Goal: Navigation & Orientation: Find specific page/section

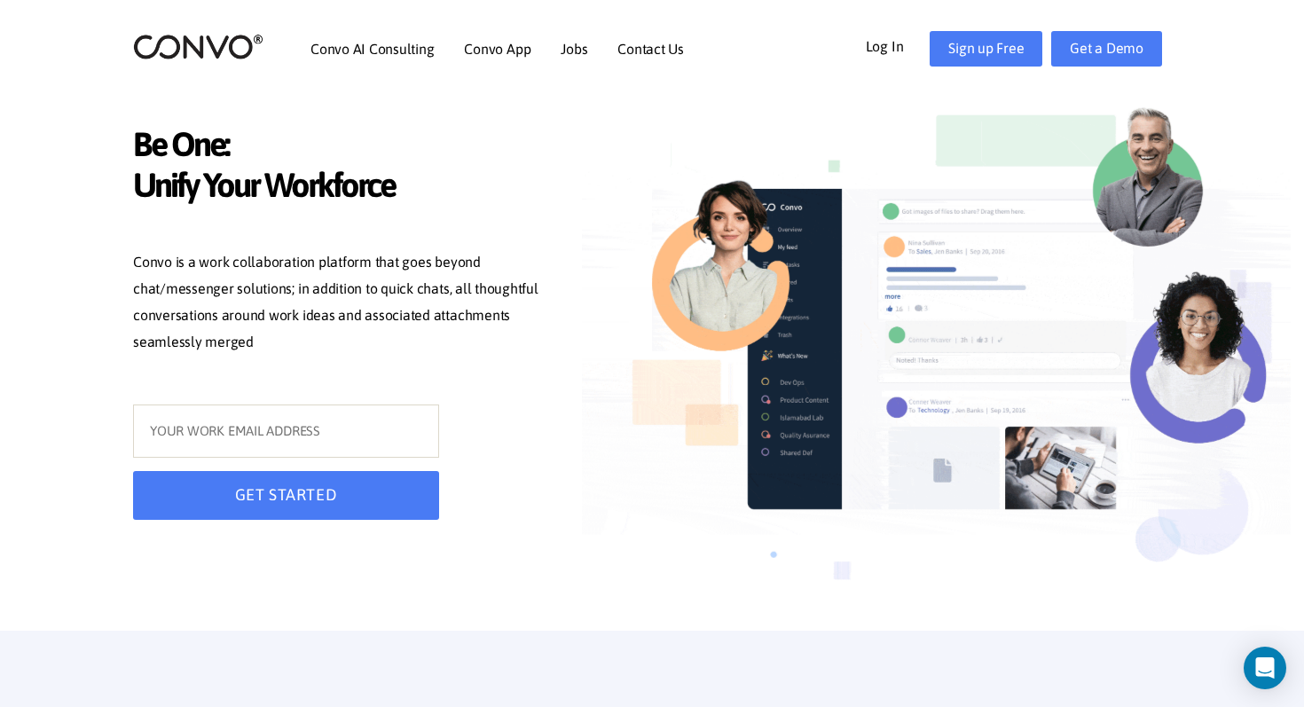
click at [238, 68] on div "Convo AI Consulting Convo App Convo App Features Jobs Contact Us Log In Get a D…" at bounding box center [652, 49] width 1065 height 76
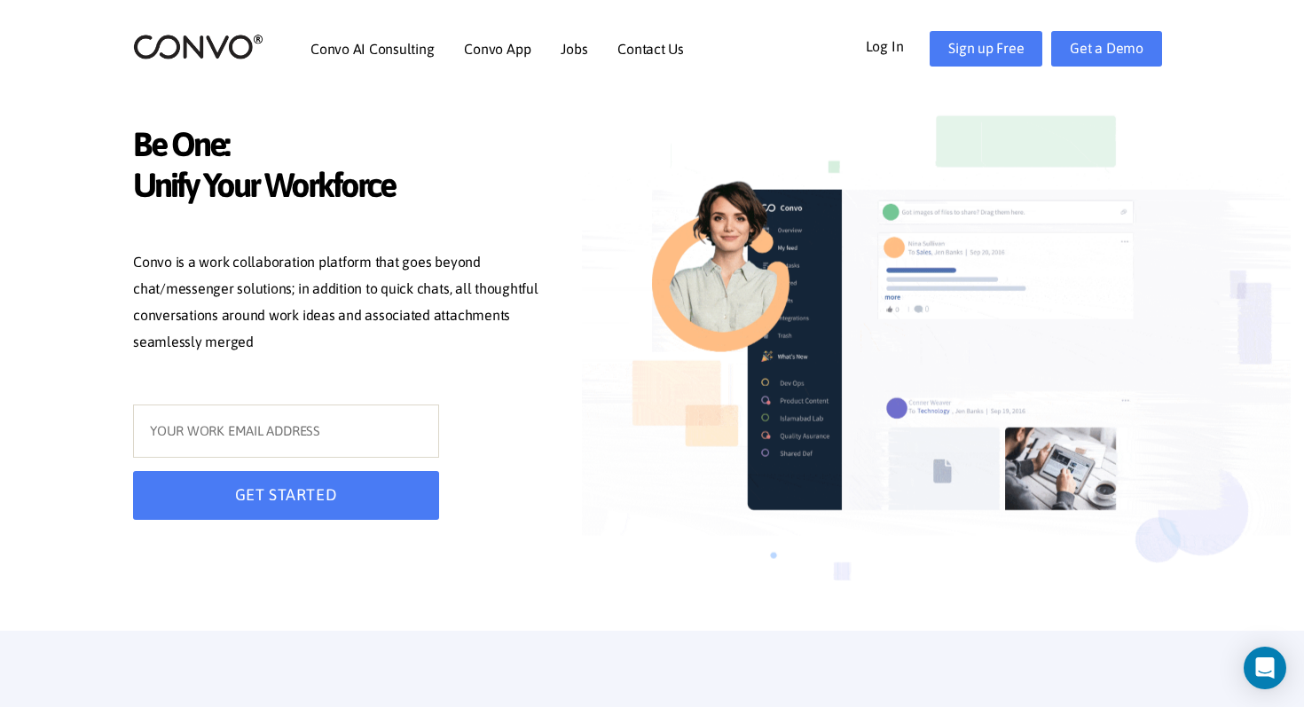
click at [230, 28] on div "Convo AI Consulting Convo App Convo App Features Jobs Contact Us Log In Get a D…" at bounding box center [652, 49] width 1065 height 76
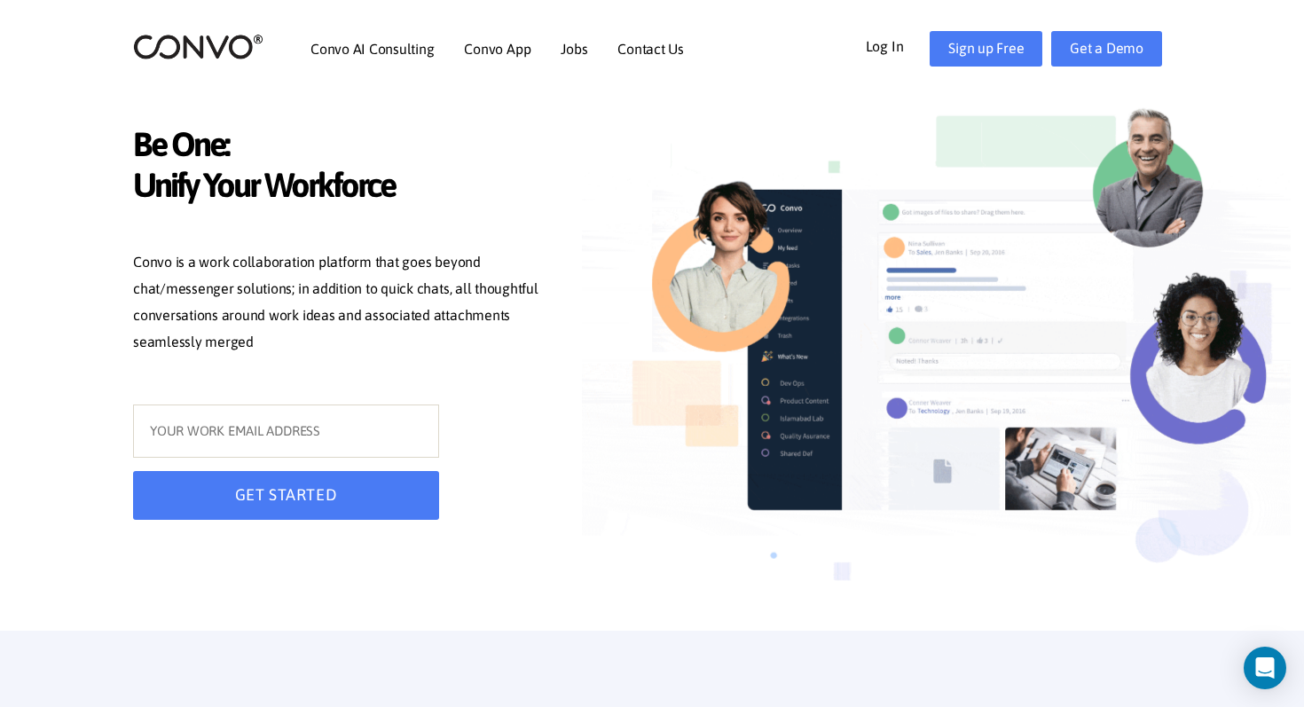
click at [230, 28] on div "Convo AI Consulting Convo App Convo App Features Jobs Contact Us Log In Get a D…" at bounding box center [652, 49] width 1065 height 76
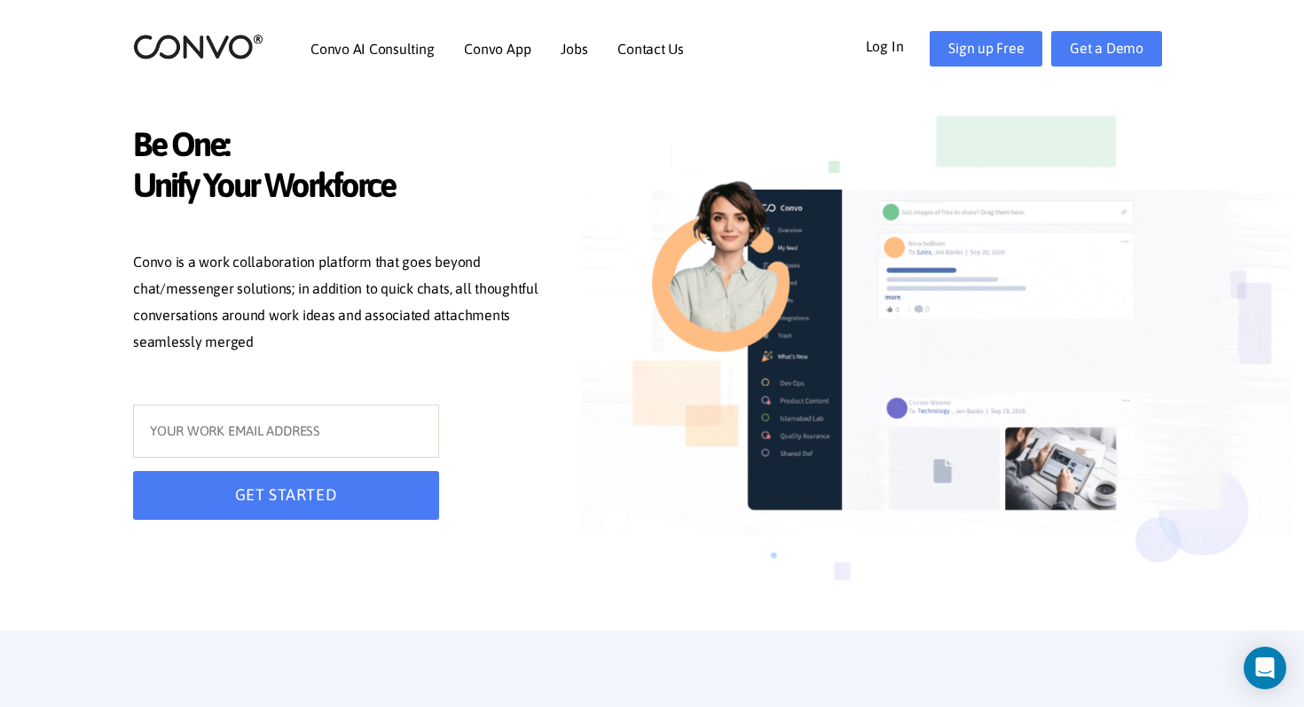
click at [219, 43] on img at bounding box center [198, 47] width 130 height 28
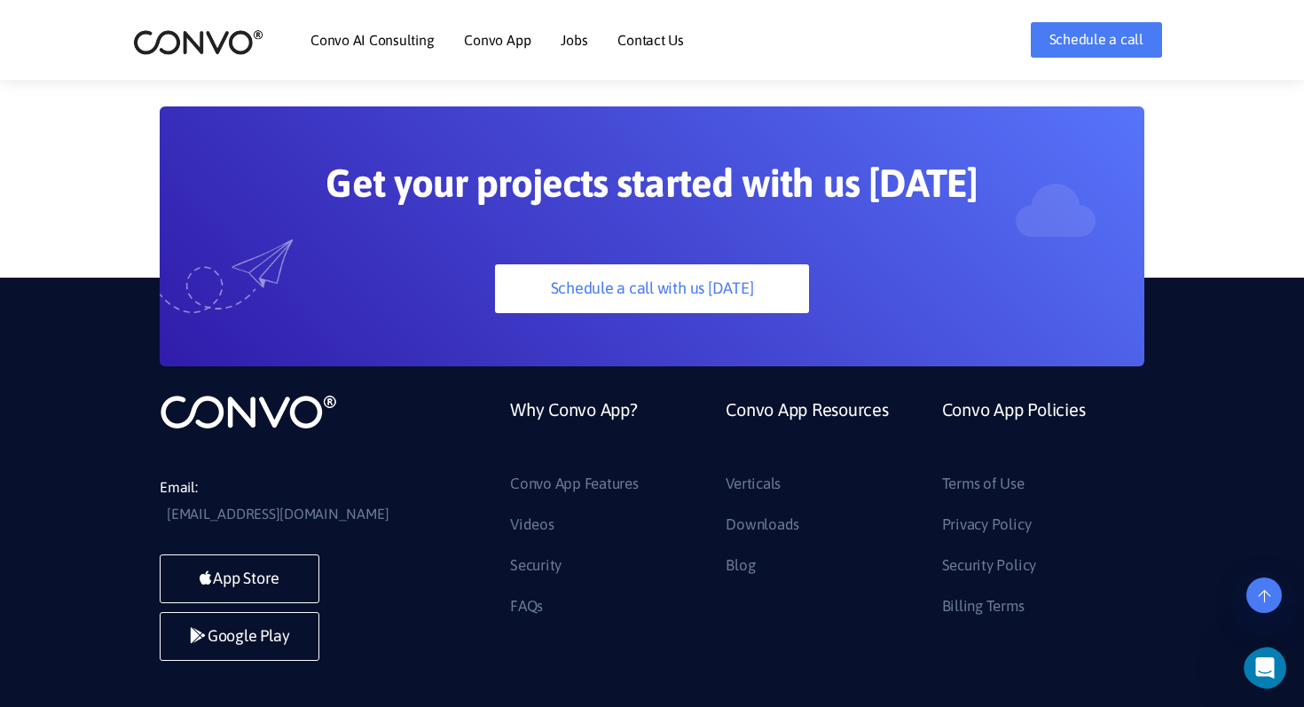
scroll to position [4792, 0]
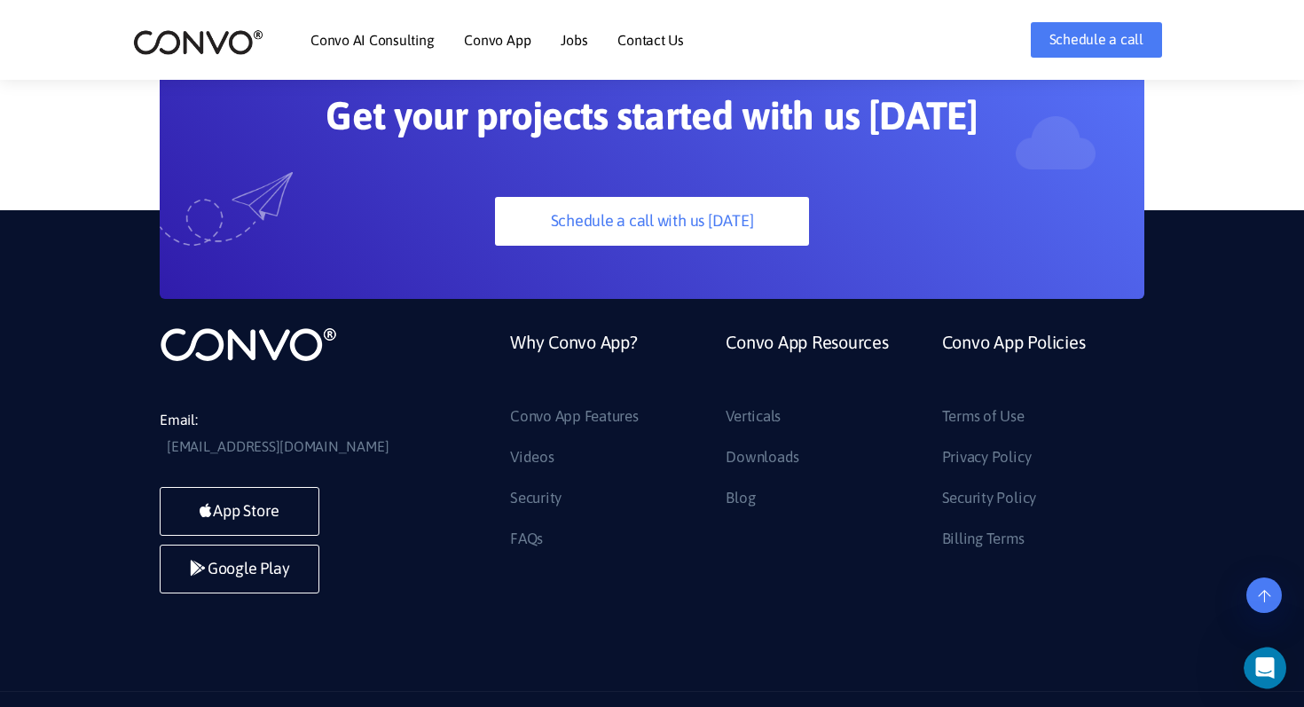
click at [662, 35] on link "Contact Us" at bounding box center [650, 40] width 67 height 14
click at [590, 39] on ul "Convo AI Consulting Convo App Convo App Features Jobs Contact Us" at bounding box center [498, 40] width 374 height 76
click at [577, 46] on link "Jobs" at bounding box center [574, 40] width 27 height 14
click at [541, 403] on link "Convo App Features" at bounding box center [574, 417] width 129 height 28
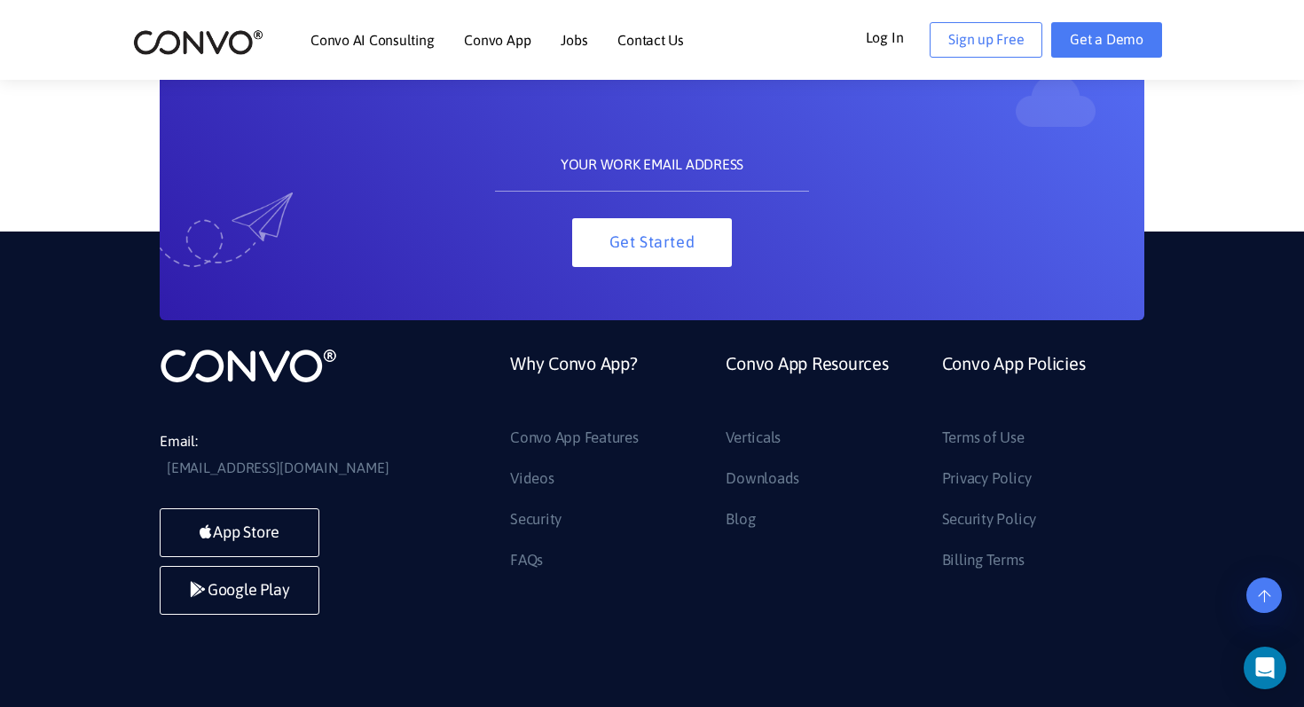
scroll to position [2101, 0]
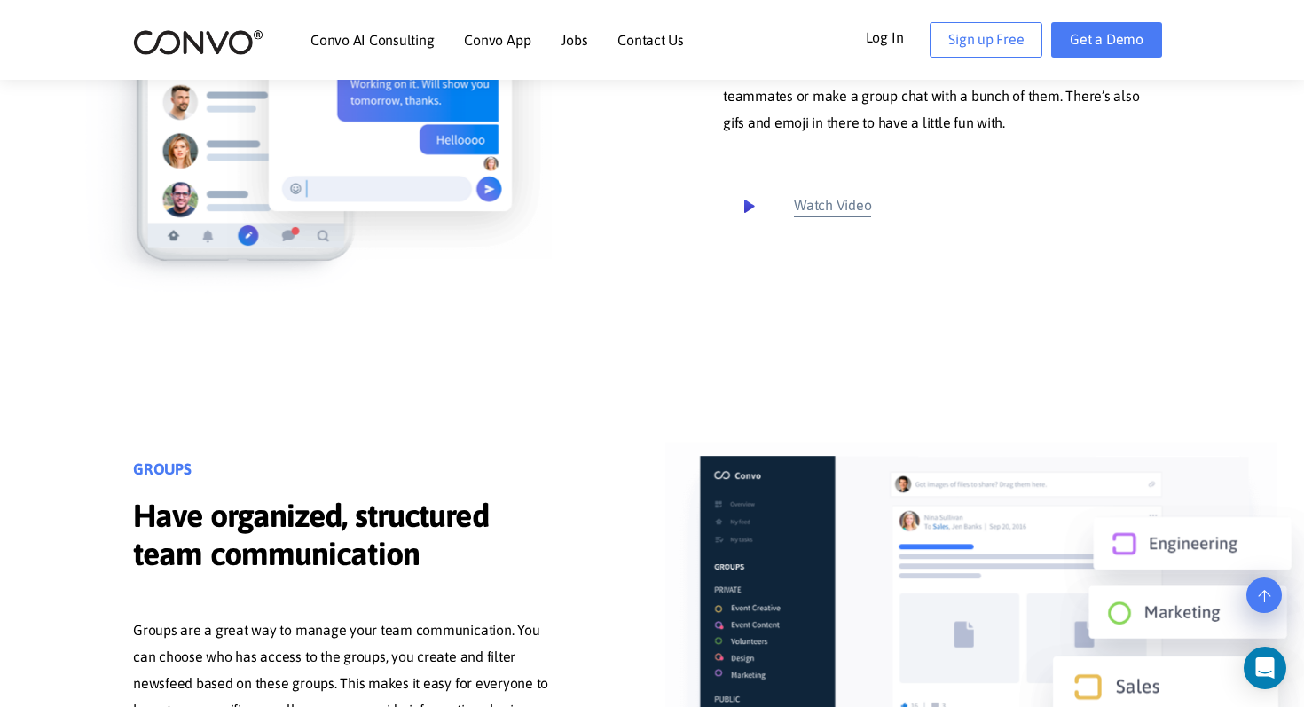
scroll to position [3650, 0]
